Goal: Transaction & Acquisition: Subscribe to service/newsletter

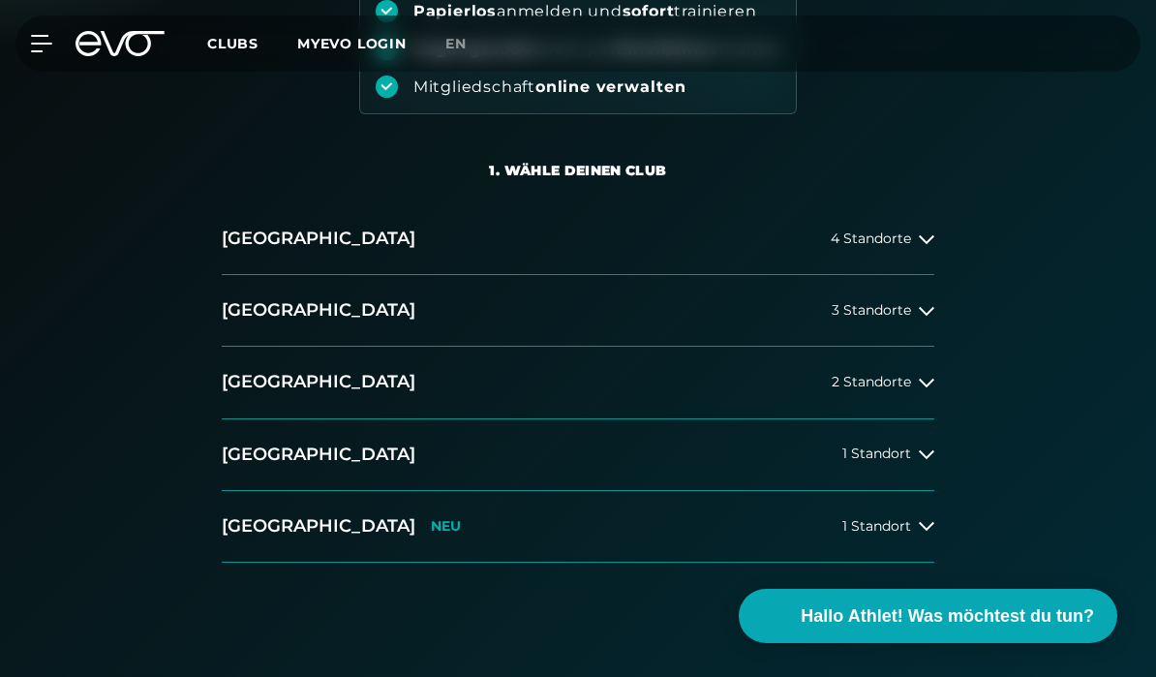
scroll to position [319, 0]
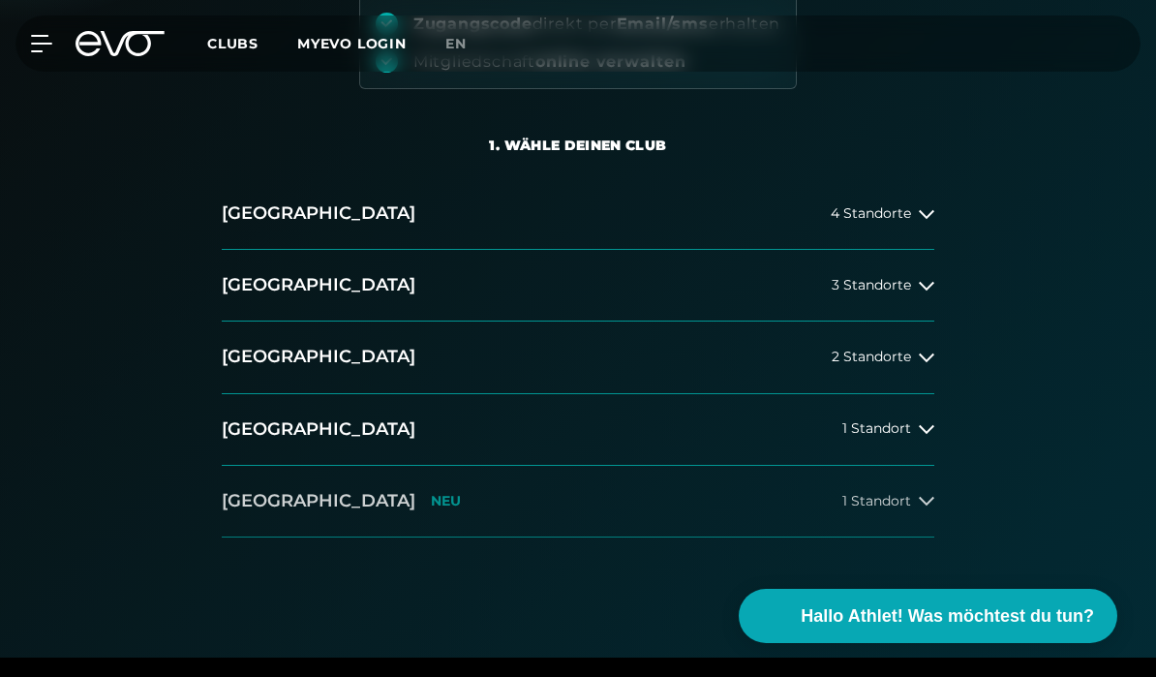
click at [265, 509] on h2 "[GEOGRAPHIC_DATA]" at bounding box center [319, 501] width 194 height 24
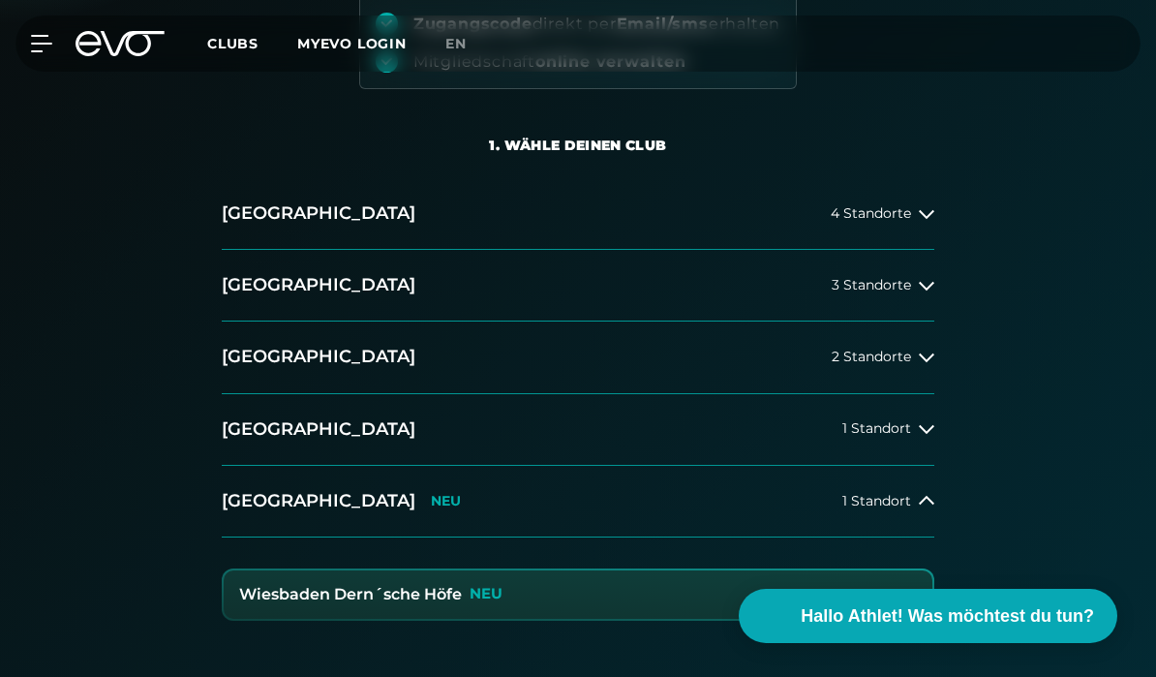
click at [281, 596] on h3 "Wiesbaden Dern´sche Höfe" at bounding box center [350, 594] width 223 height 17
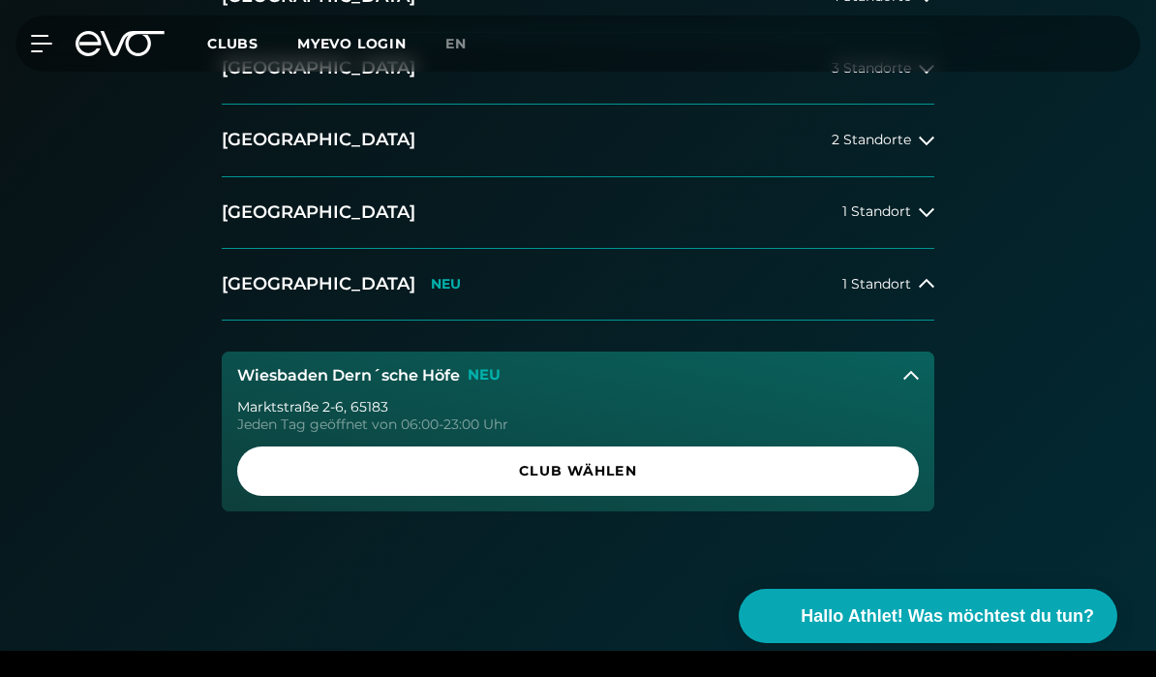
scroll to position [553, 0]
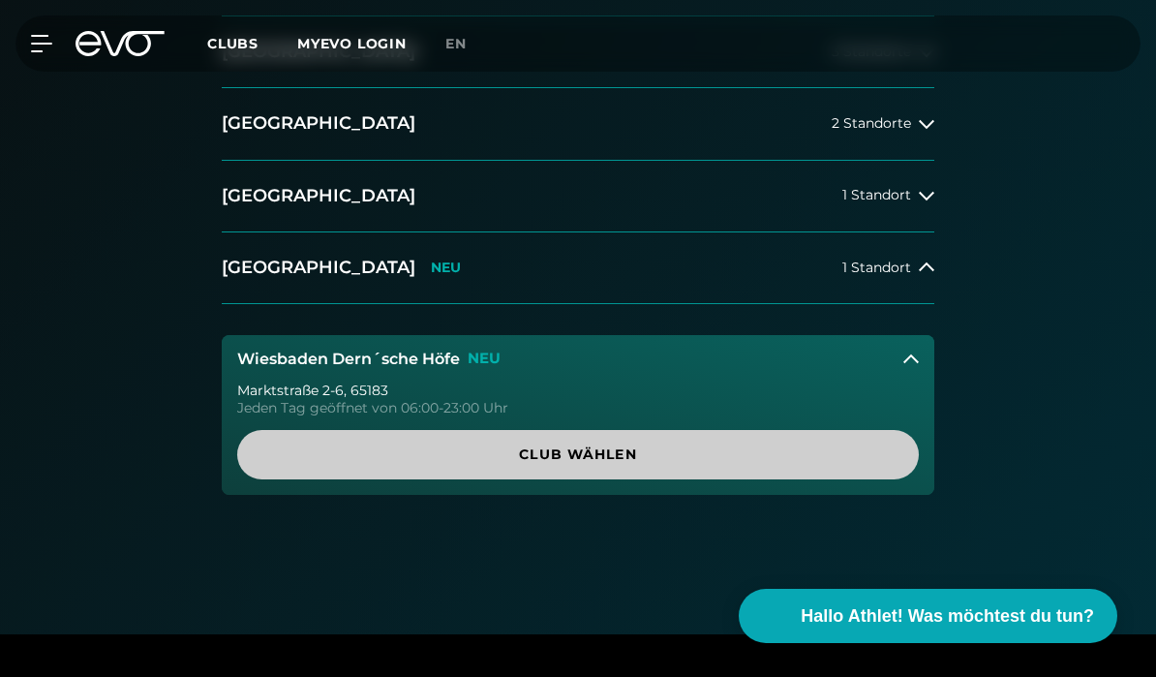
click at [299, 454] on span "Club wählen" at bounding box center [577, 454] width 635 height 20
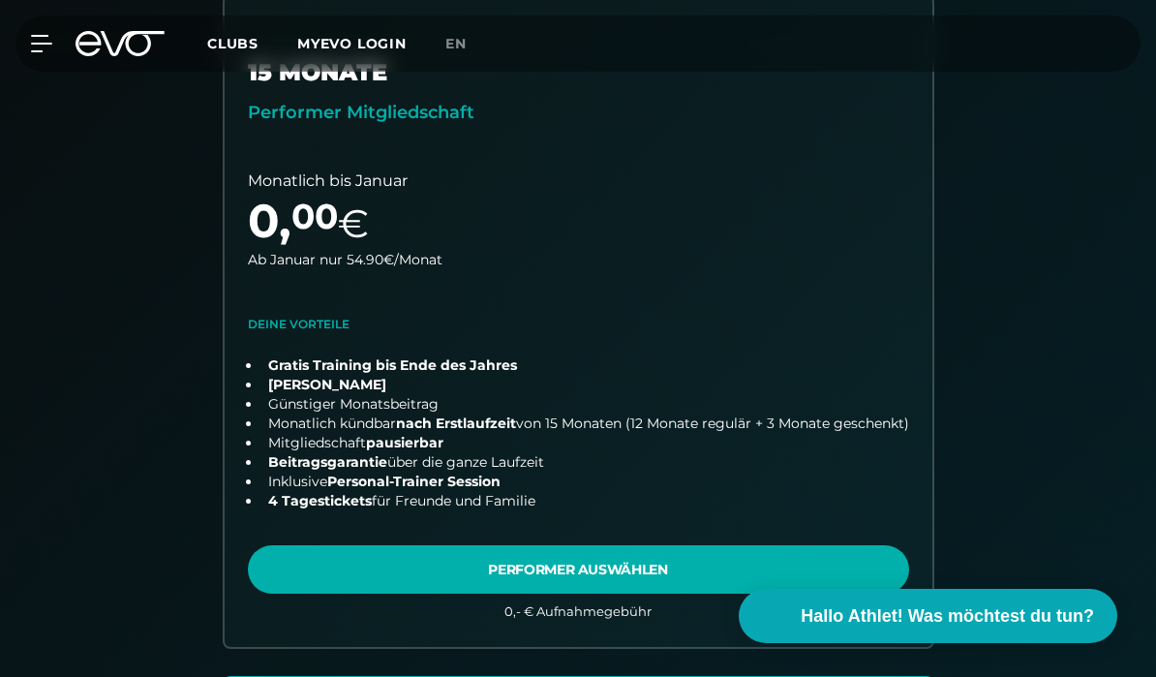
scroll to position [608, 0]
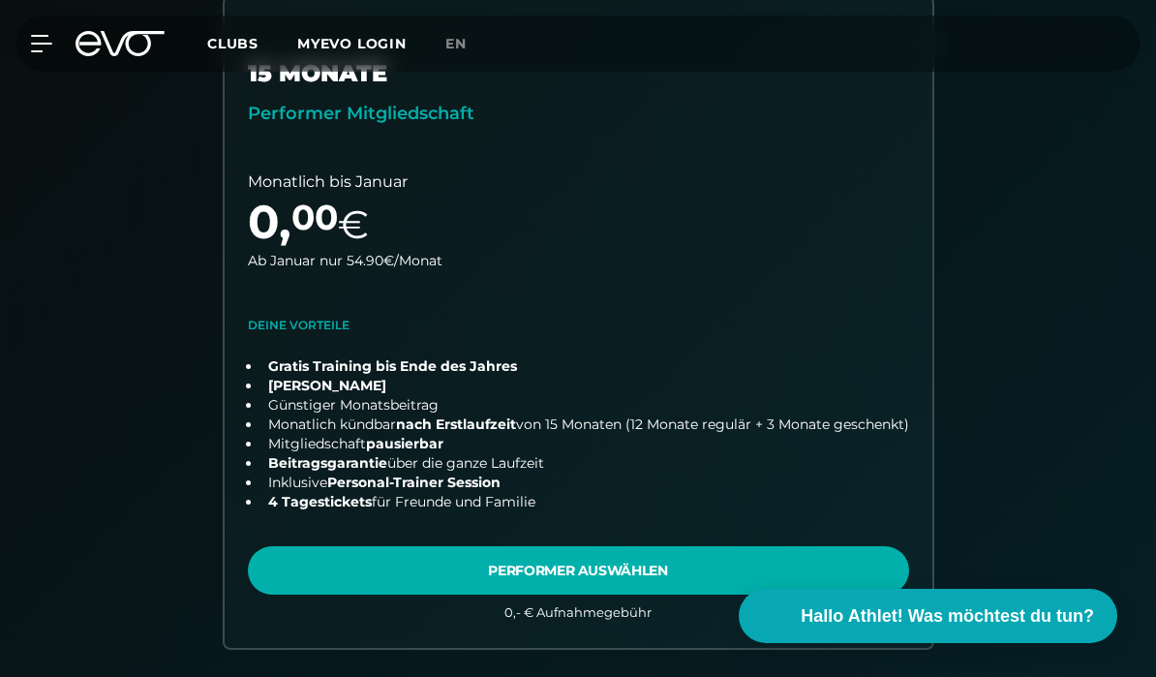
click at [0, 576] on div "Club : Wiesbaden Dern´sche [STREET_ADDRESS] 15 MONATE Performer Mitgliedschaft …" at bounding box center [578, 644] width 1156 height 1509
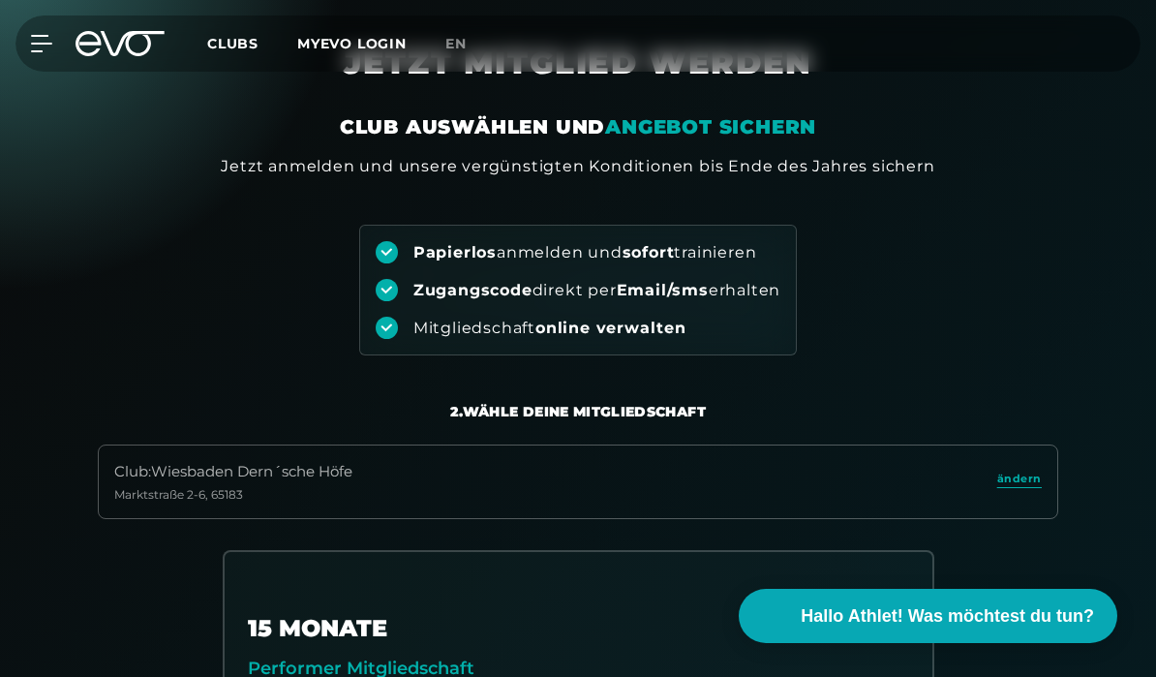
scroll to position [0, 0]
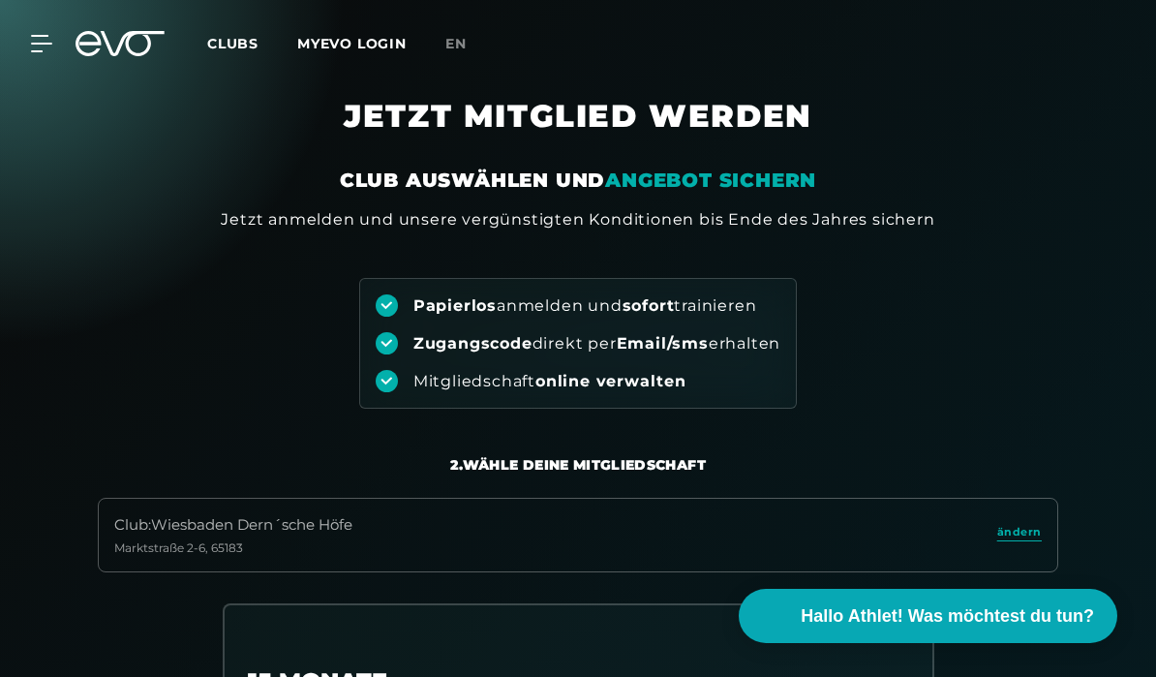
click at [248, 46] on span "Clubs" at bounding box center [232, 43] width 51 height 17
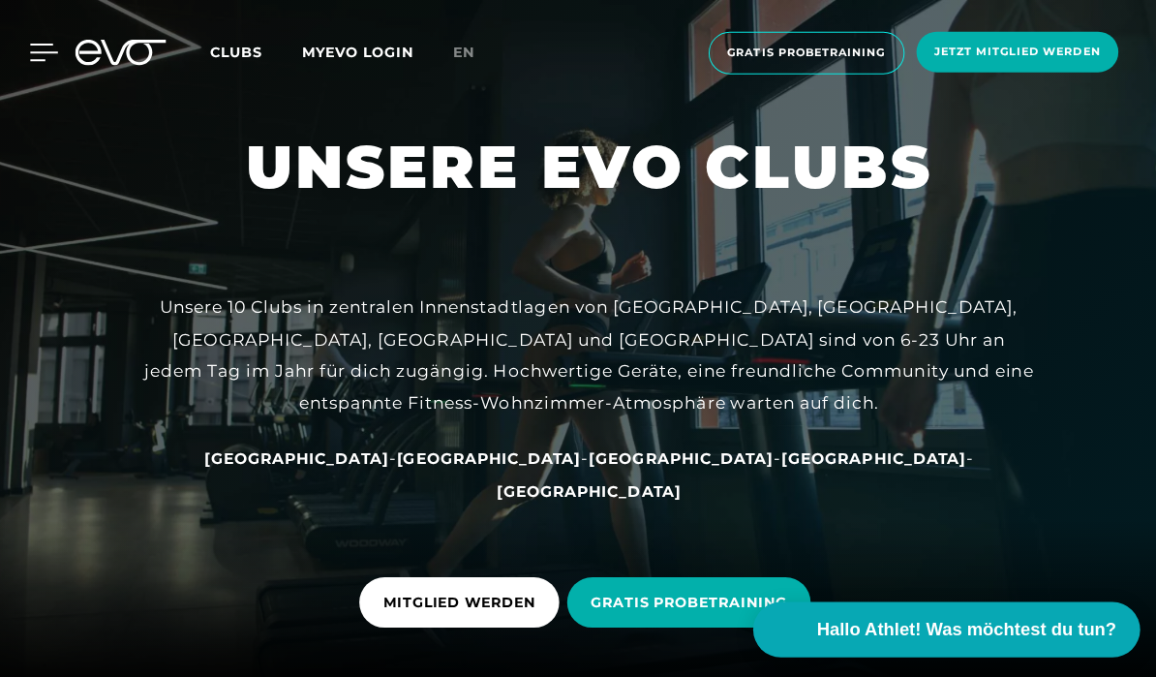
click at [44, 48] on icon at bounding box center [45, 51] width 28 height 17
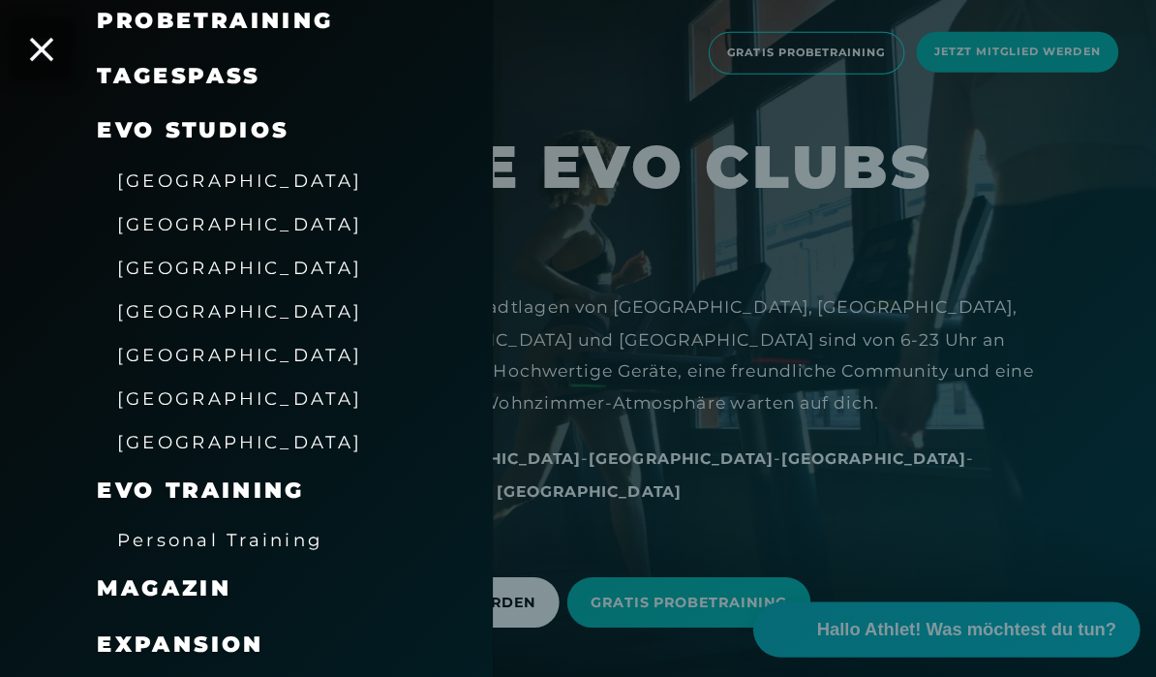
scroll to position [265, 0]
click at [164, 389] on span "[GEOGRAPHIC_DATA]" at bounding box center [236, 390] width 240 height 20
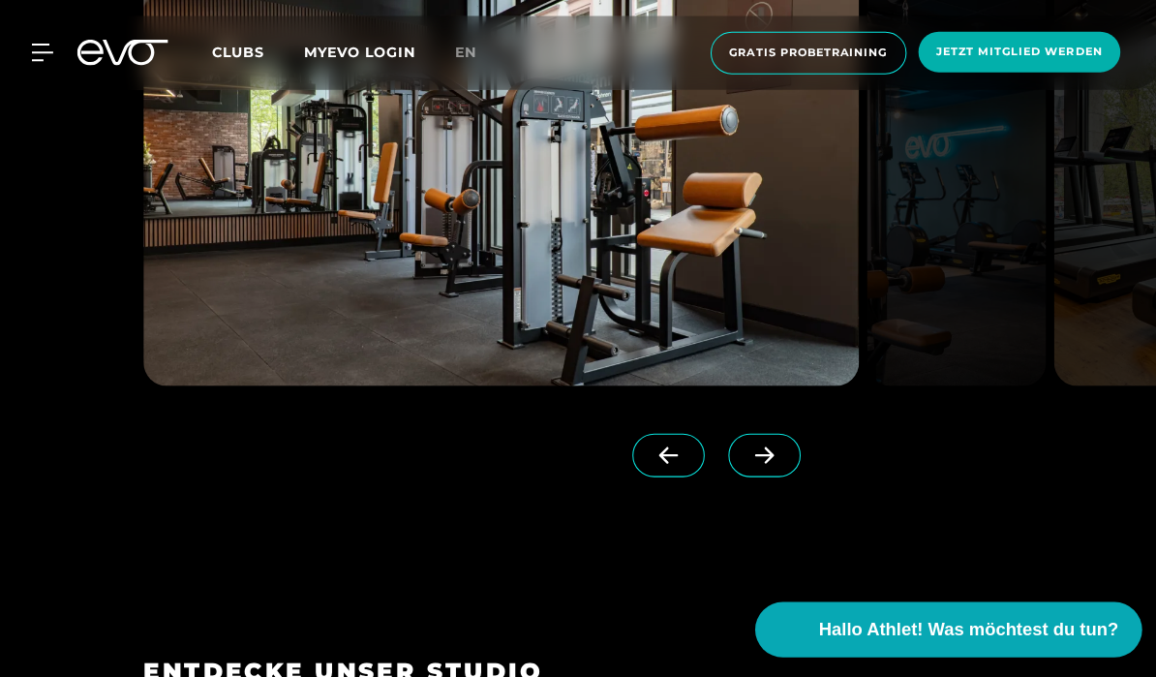
scroll to position [2179, 0]
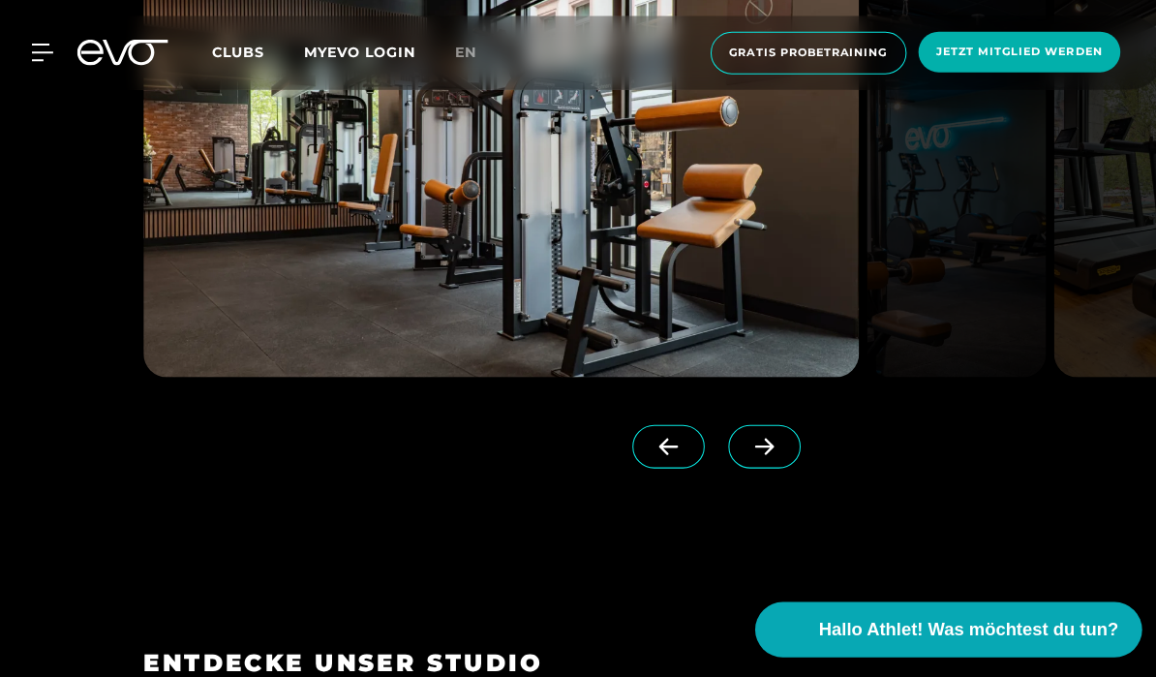
click at [764, 445] on icon at bounding box center [748, 436] width 34 height 17
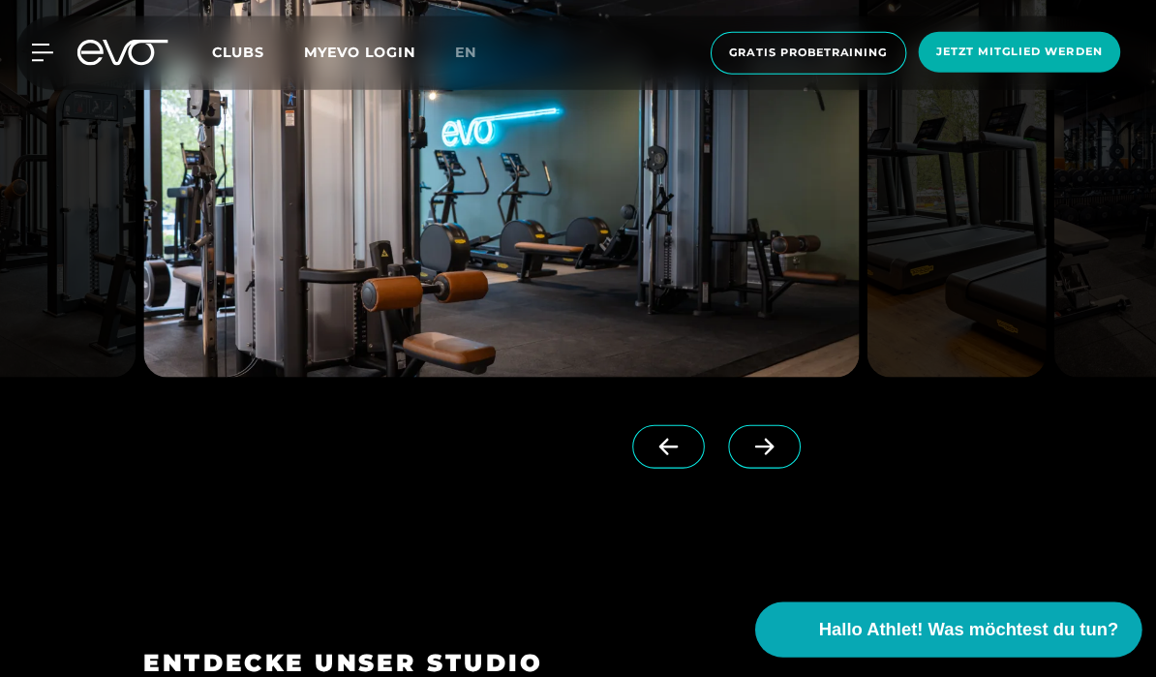
click at [745, 458] on span at bounding box center [748, 436] width 71 height 43
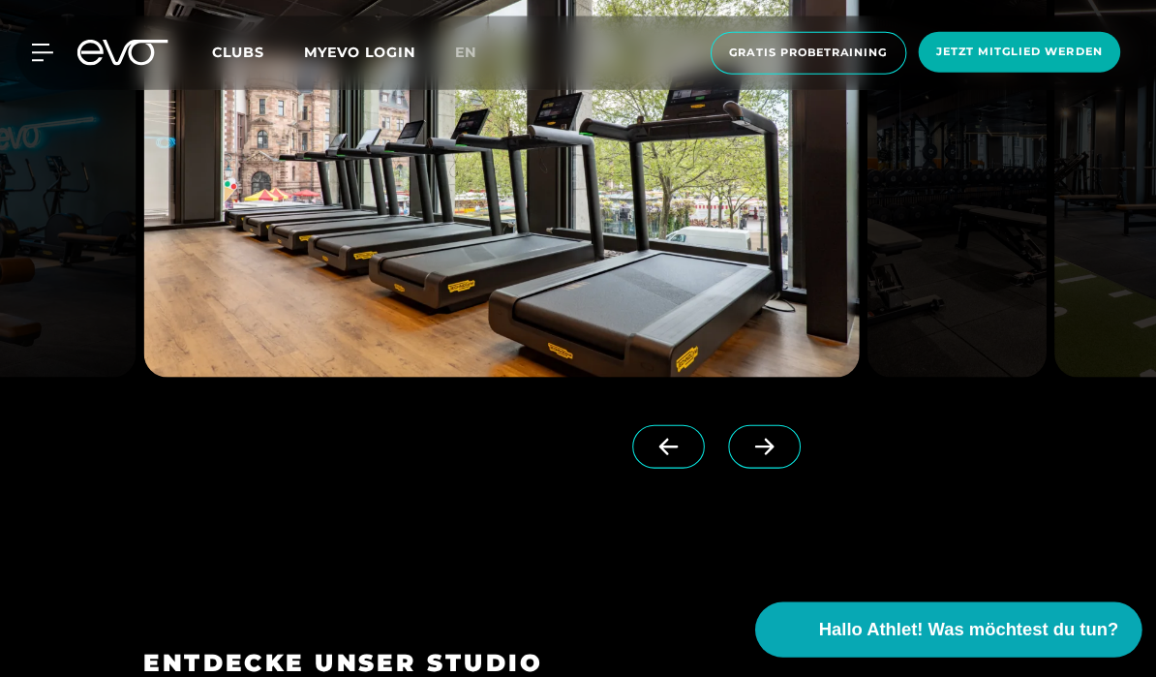
click at [745, 445] on icon at bounding box center [748, 436] width 34 height 17
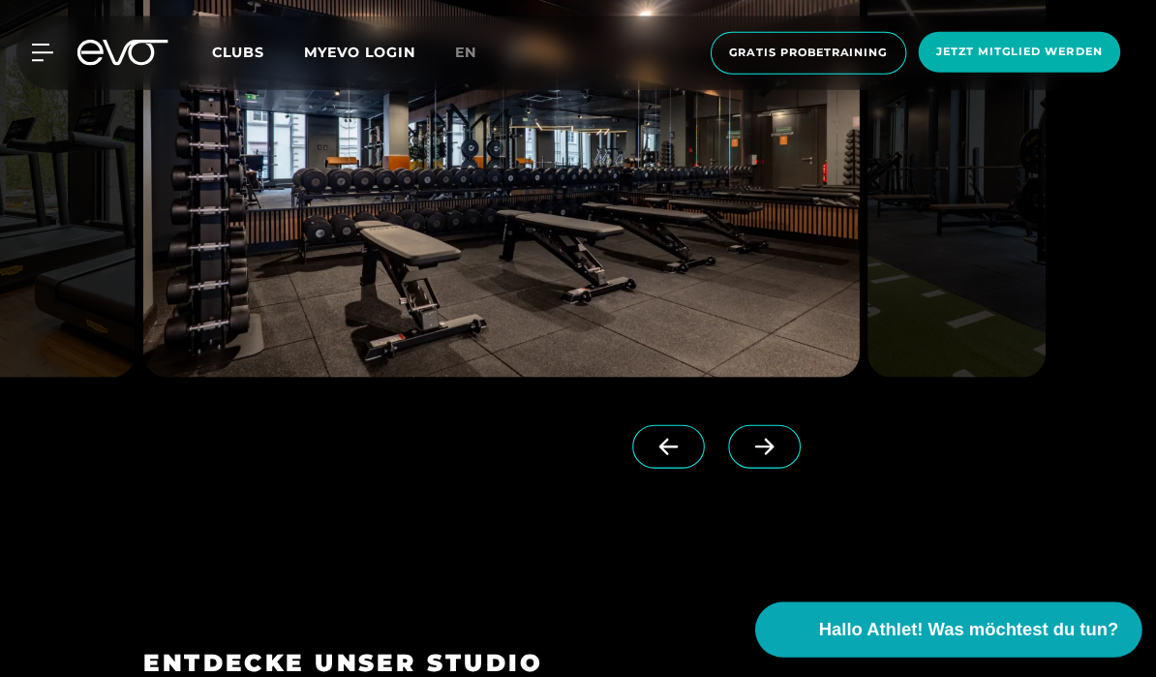
click at [748, 445] on icon at bounding box center [748, 436] width 34 height 17
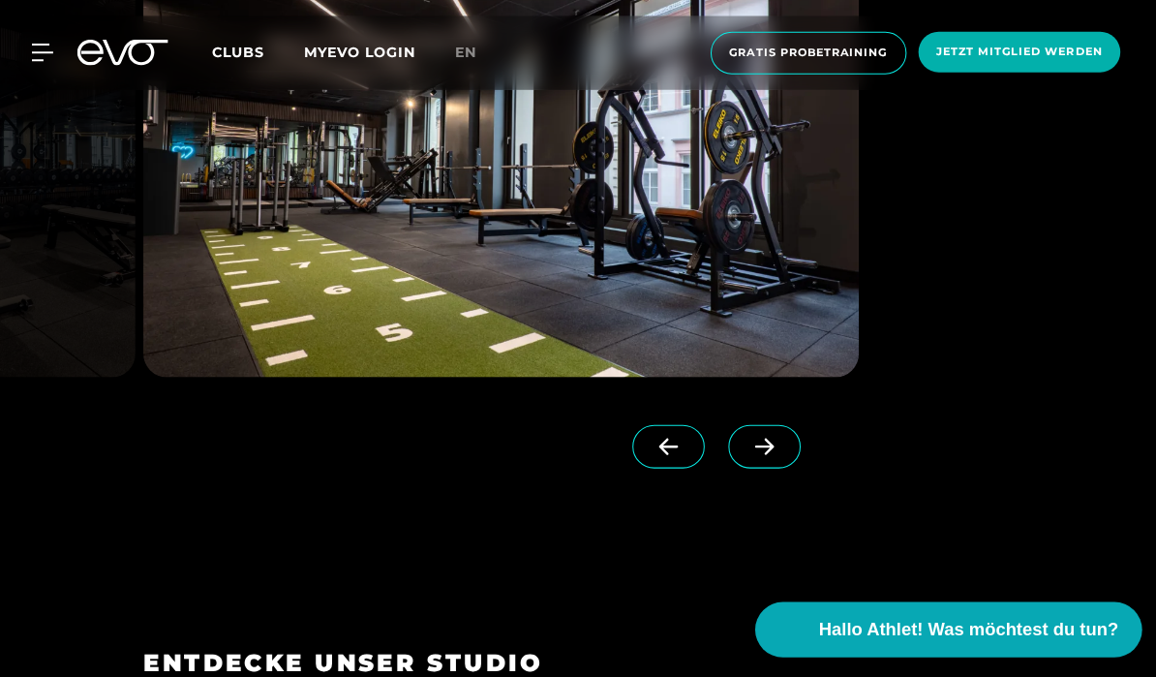
click at [750, 445] on icon at bounding box center [748, 437] width 18 height 16
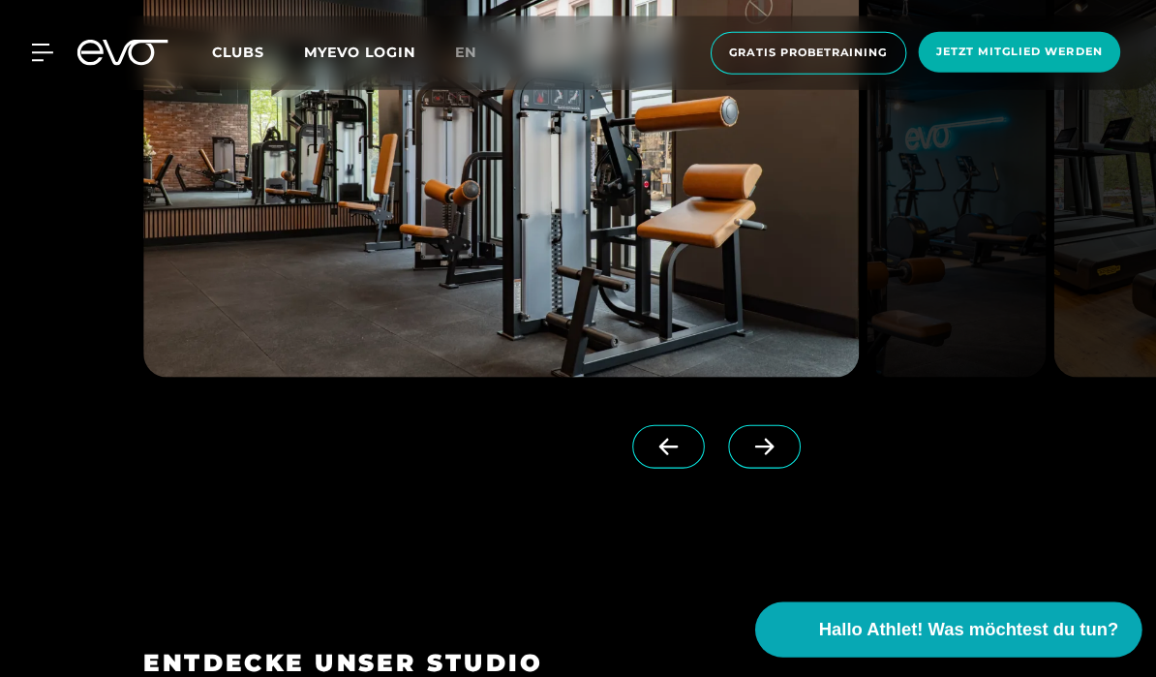
click at [748, 445] on icon at bounding box center [748, 436] width 34 height 17
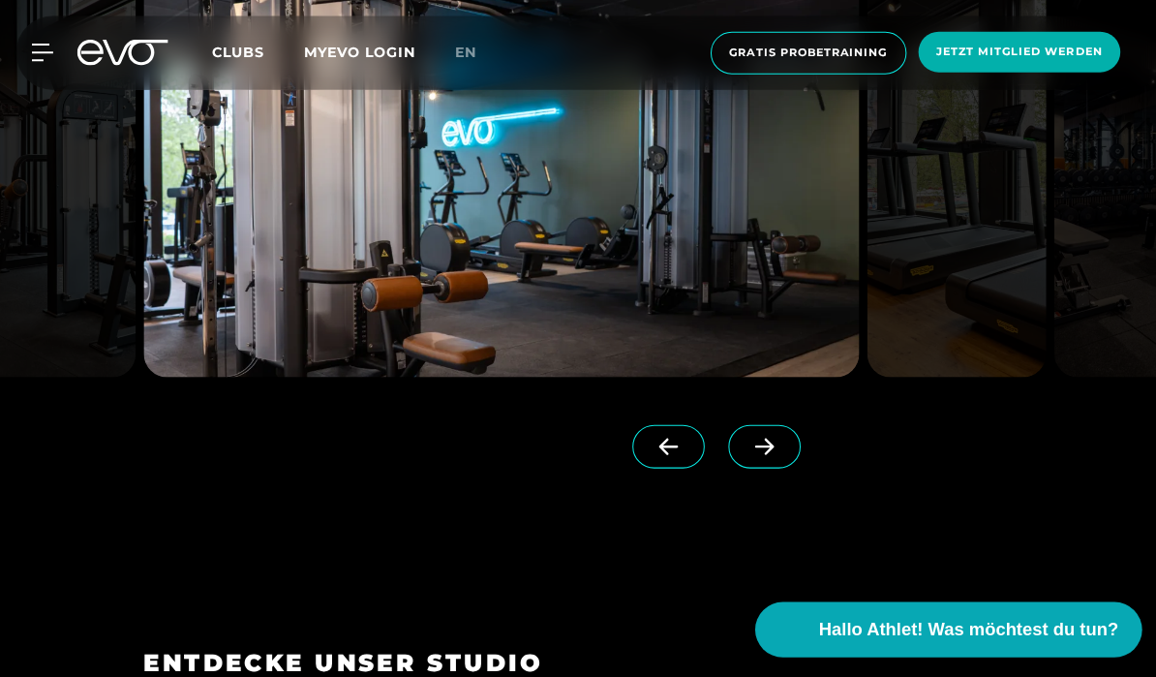
click at [750, 458] on span at bounding box center [748, 436] width 71 height 43
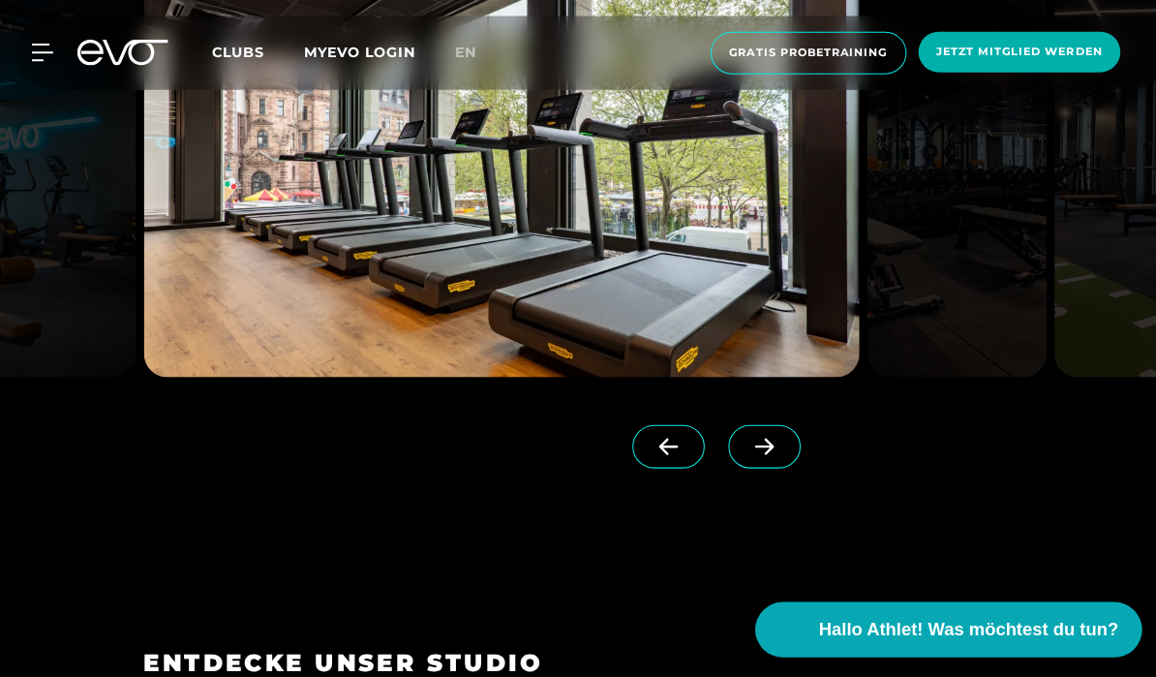
click at [747, 445] on icon at bounding box center [748, 436] width 34 height 17
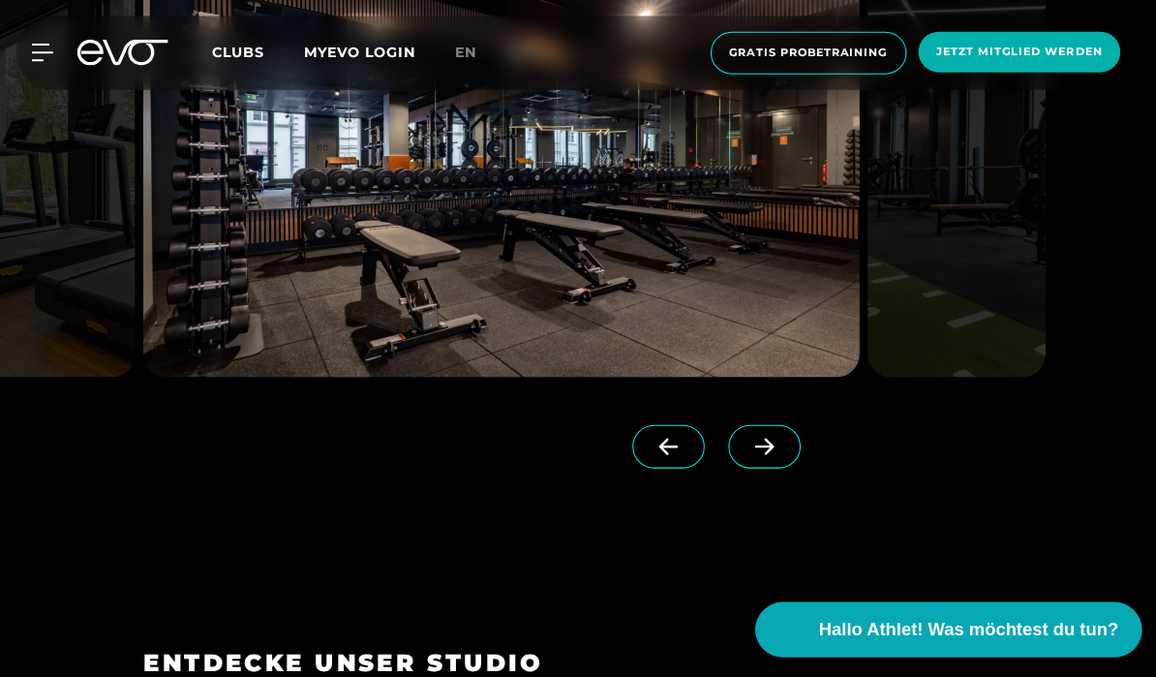
click at [747, 458] on span at bounding box center [748, 436] width 71 height 43
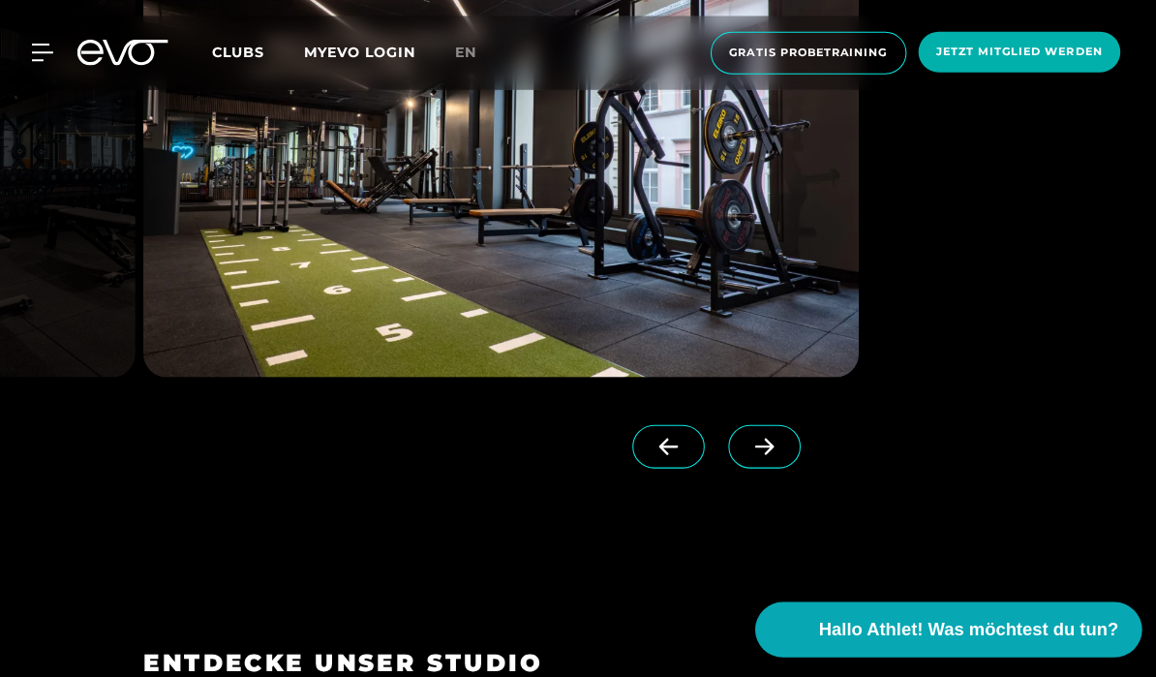
click at [748, 445] on icon at bounding box center [748, 436] width 34 height 17
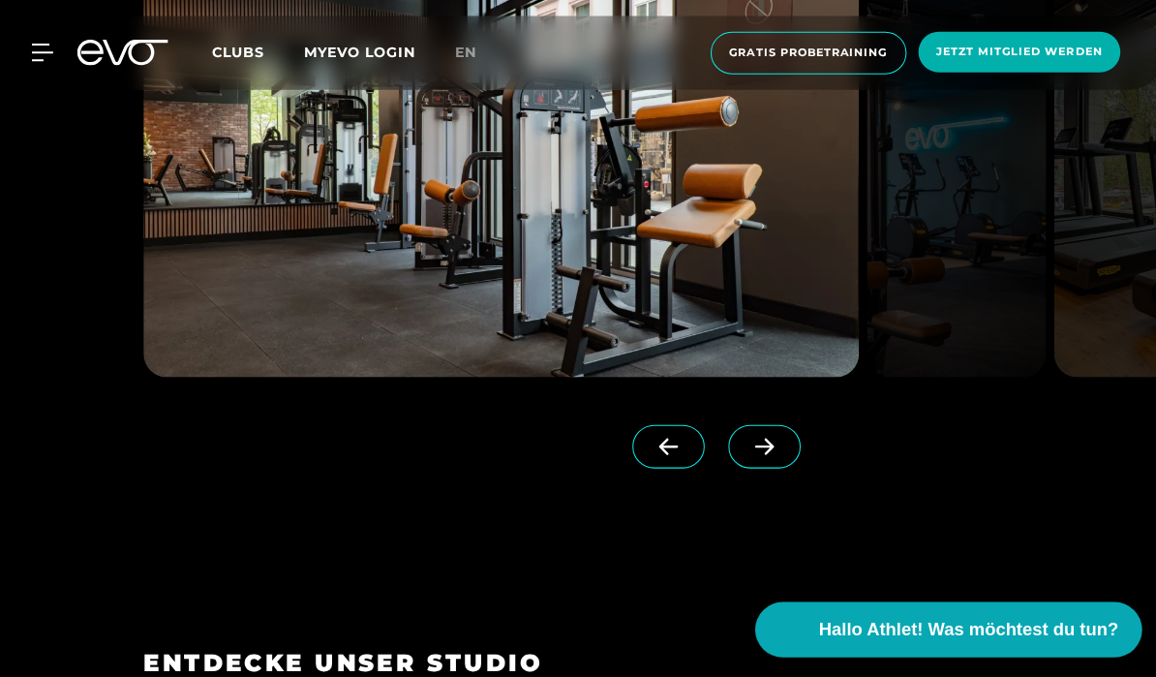
click at [755, 458] on span at bounding box center [748, 436] width 71 height 43
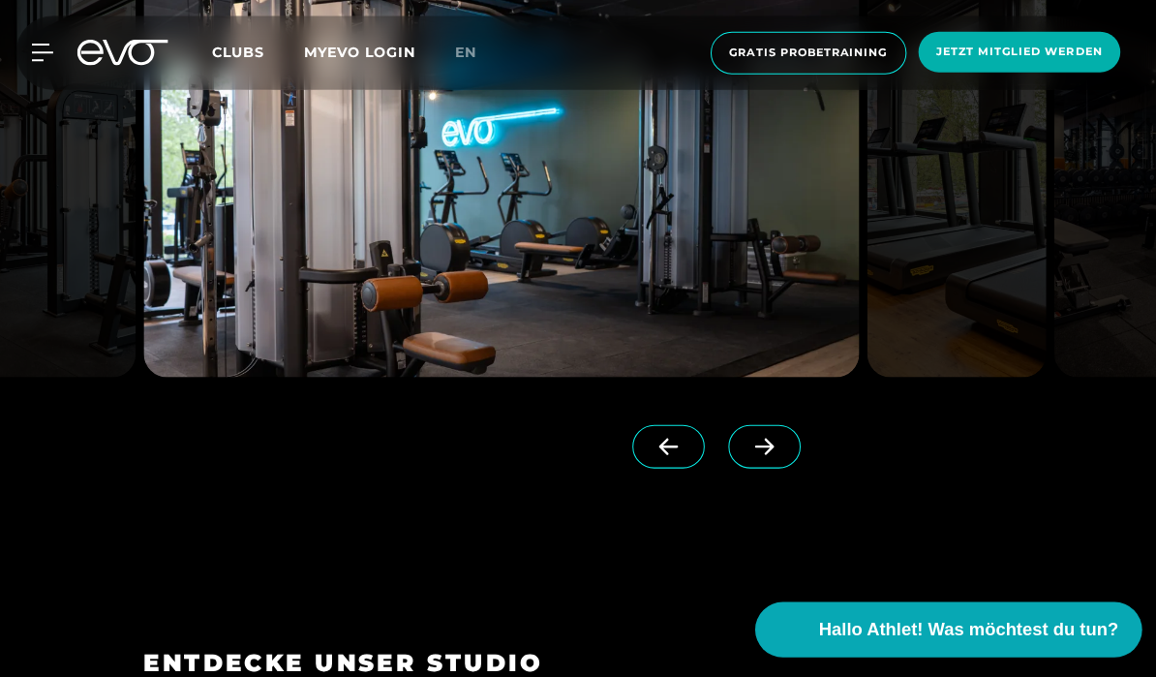
click at [753, 458] on span at bounding box center [748, 436] width 71 height 43
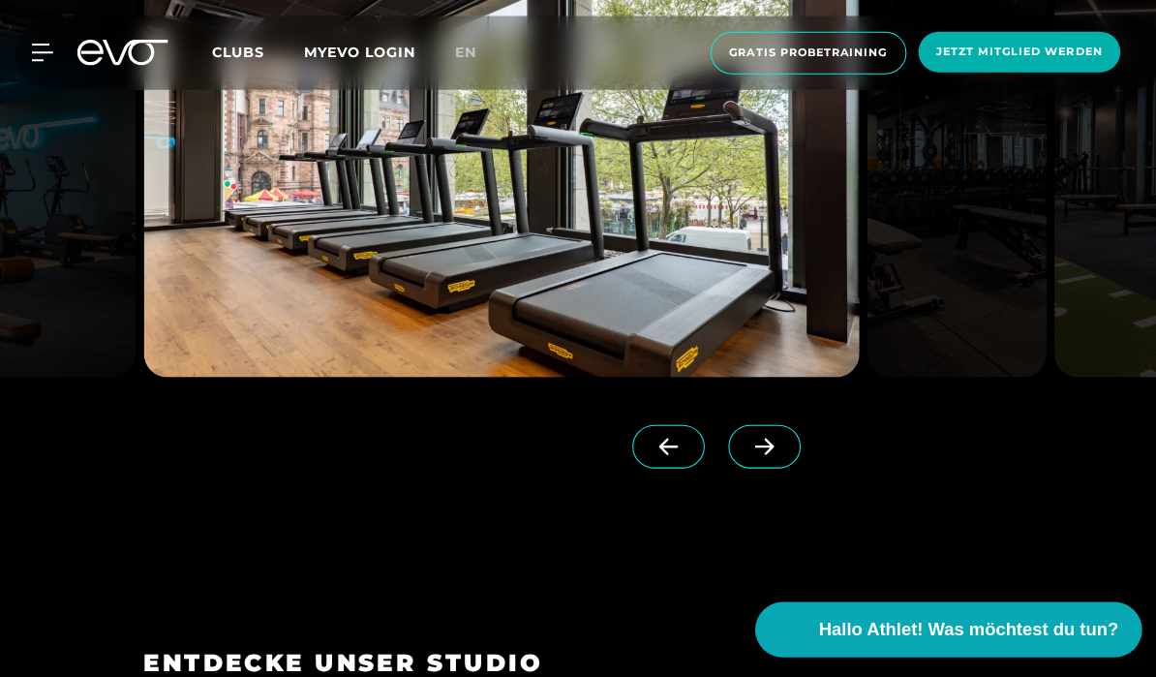
click at [366, 320] on img at bounding box center [490, 168] width 700 height 402
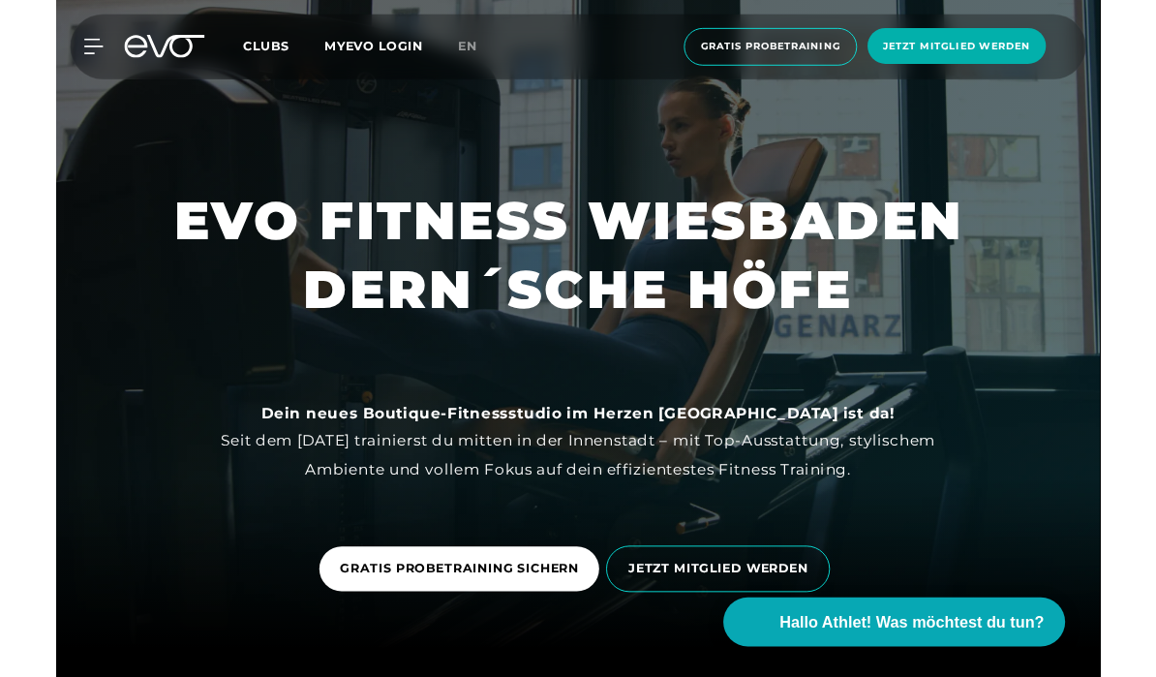
scroll to position [2852, 0]
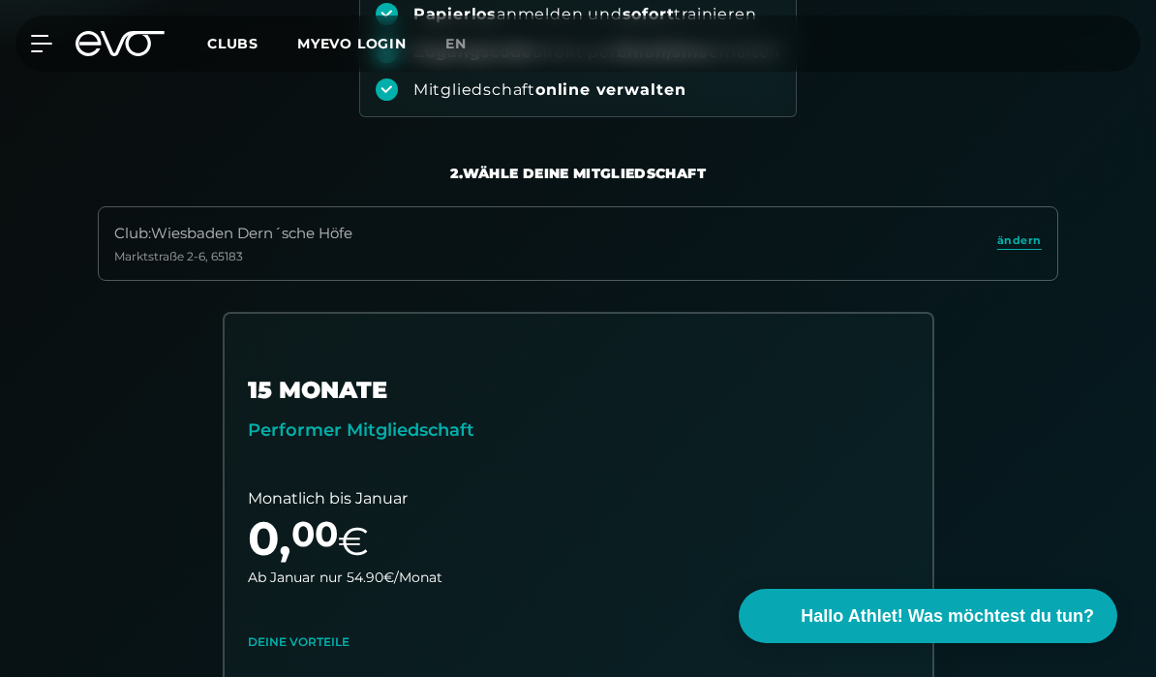
scroll to position [409, 0]
